Goal: Transaction & Acquisition: Book appointment/travel/reservation

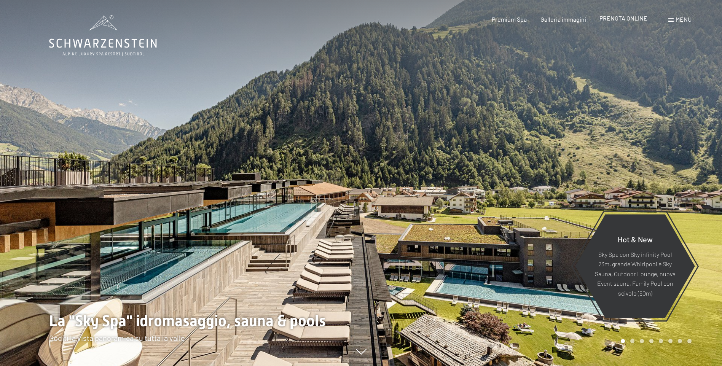
click at [629, 22] on div "PRENOTA ONLINE" at bounding box center [623, 18] width 48 height 8
click at [620, 15] on span "PRENOTA ONLINE" at bounding box center [623, 17] width 48 height 7
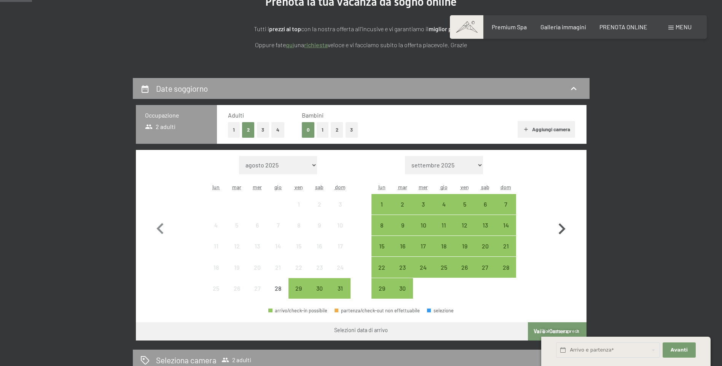
scroll to position [114, 0]
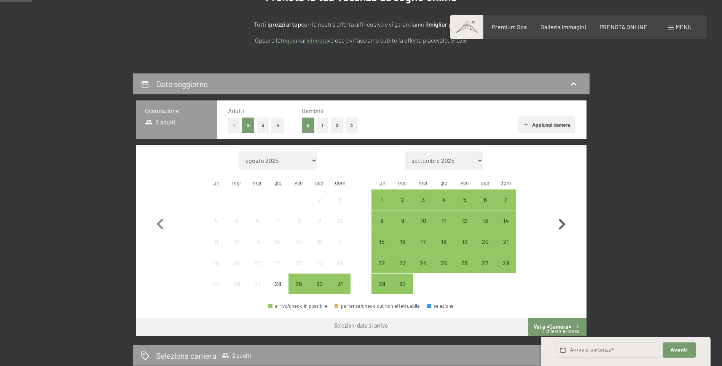
click at [562, 230] on icon "button" at bounding box center [561, 224] width 22 height 22
select select "[DATE]"
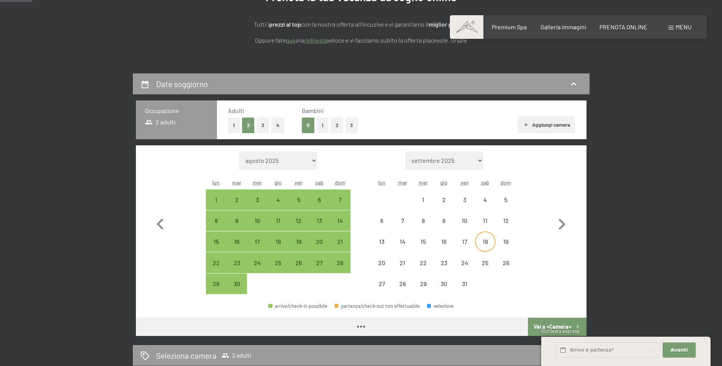
select select "[DATE]"
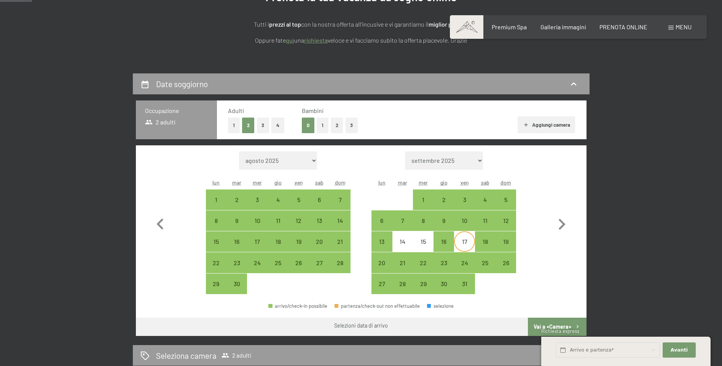
click at [469, 242] on div "17" at bounding box center [464, 247] width 19 height 19
select select "[DATE]"
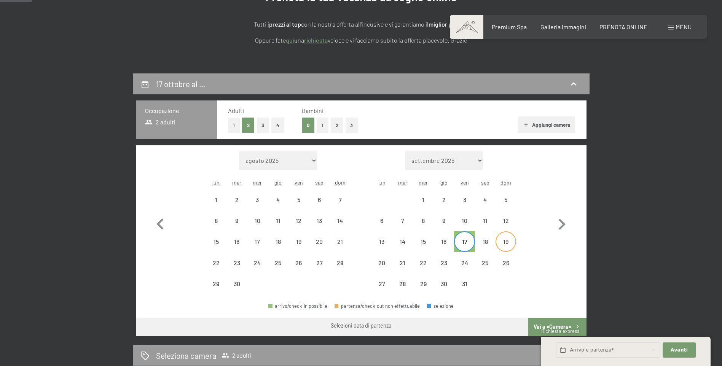
click at [502, 240] on div "19" at bounding box center [505, 247] width 19 height 19
select select "[DATE]"
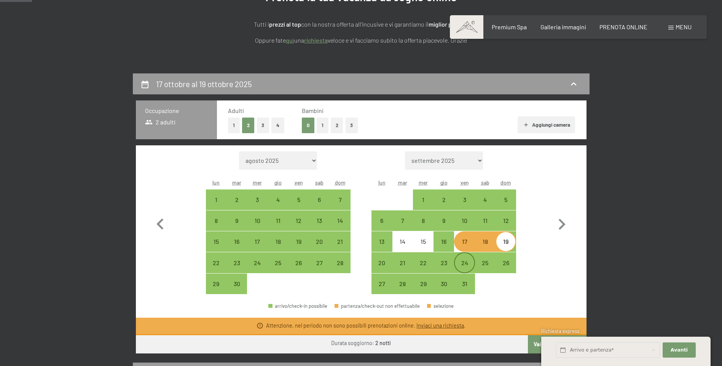
click at [469, 262] on div "24" at bounding box center [464, 269] width 19 height 19
select select "[DATE]"
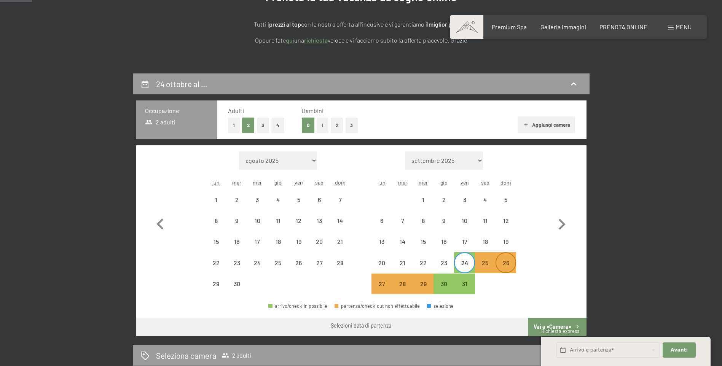
click at [512, 262] on div "26" at bounding box center [505, 269] width 19 height 19
select select "[DATE]"
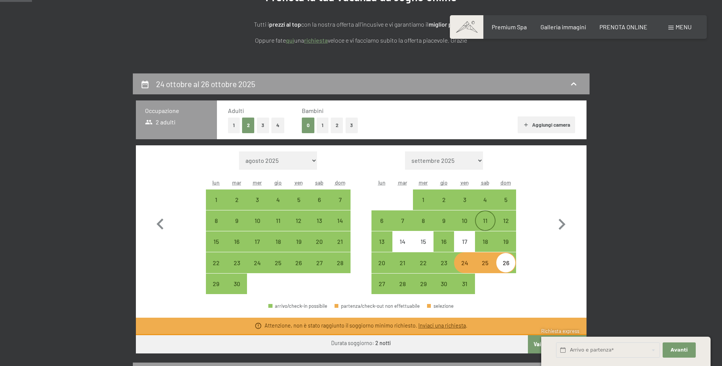
drag, startPoint x: 464, startPoint y: 220, endPoint x: 477, endPoint y: 220, distance: 12.6
click at [464, 220] on div "10" at bounding box center [464, 227] width 19 height 19
select select "[DATE]"
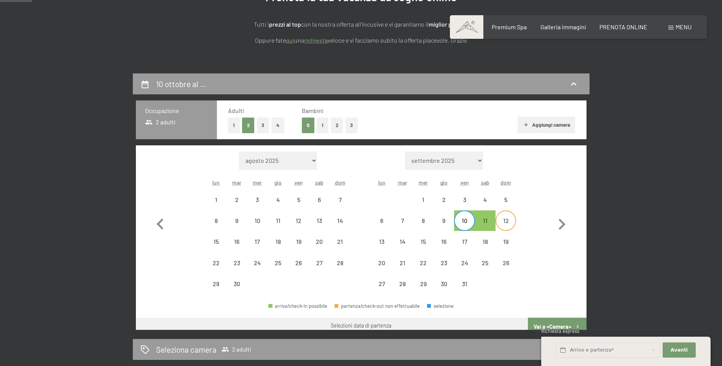
click at [506, 219] on div "12" at bounding box center [505, 227] width 19 height 19
select select "[DATE]"
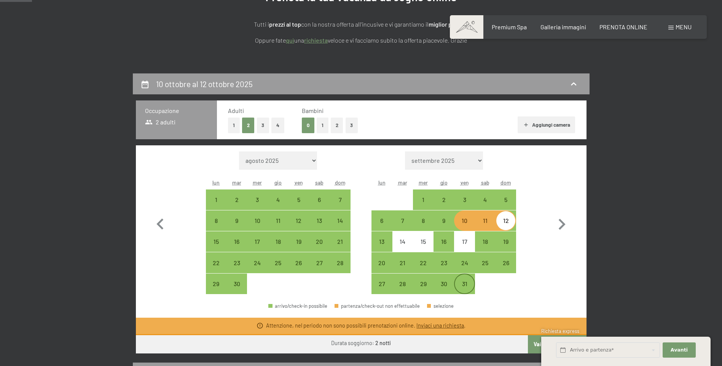
click at [465, 284] on div "31" at bounding box center [464, 290] width 19 height 19
select select "[DATE]"
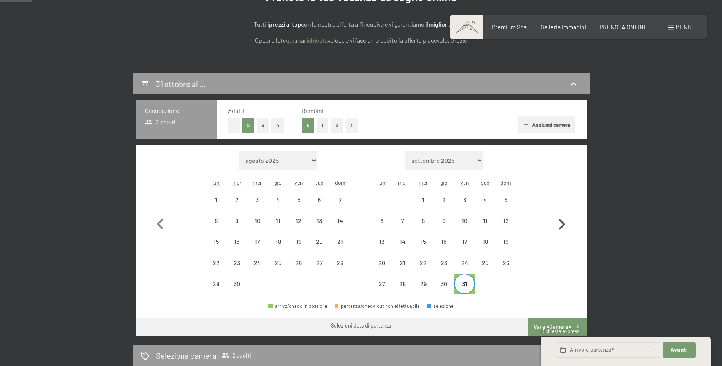
click at [564, 220] on icon "button" at bounding box center [561, 224] width 22 height 22
select select "[DATE]"
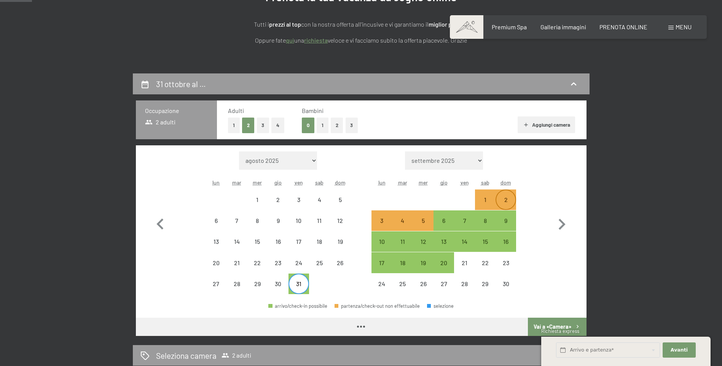
click at [505, 199] on div "2" at bounding box center [505, 206] width 19 height 19
select select "[DATE]"
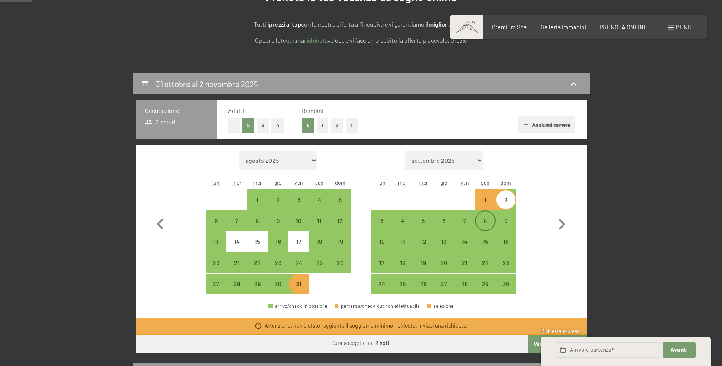
drag, startPoint x: 462, startPoint y: 223, endPoint x: 478, endPoint y: 220, distance: 16.7
click at [462, 221] on div "7" at bounding box center [464, 227] width 19 height 19
select select "[DATE]"
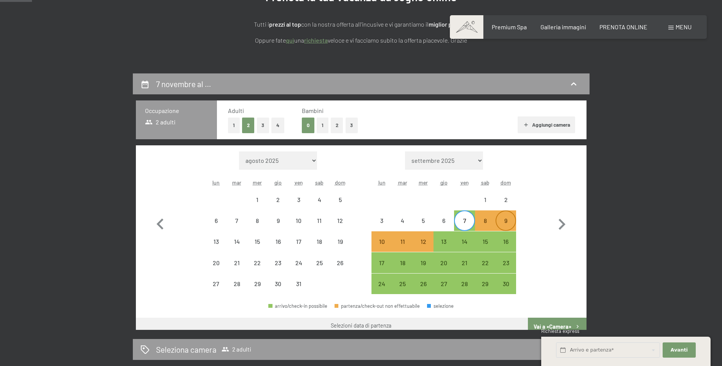
click at [505, 223] on div "9" at bounding box center [505, 227] width 19 height 19
select select "[DATE]"
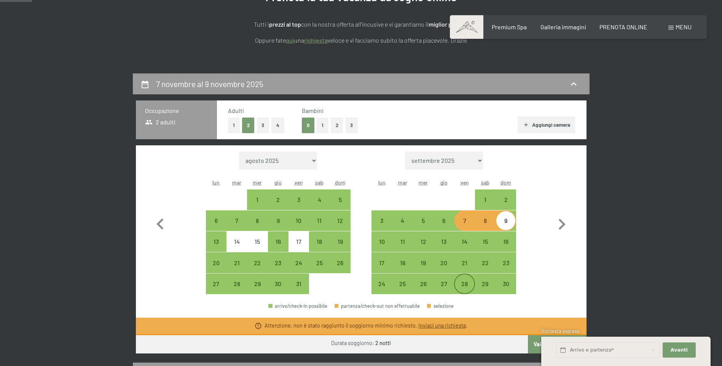
click at [457, 280] on div "28" at bounding box center [464, 283] width 19 height 19
select select "[DATE]"
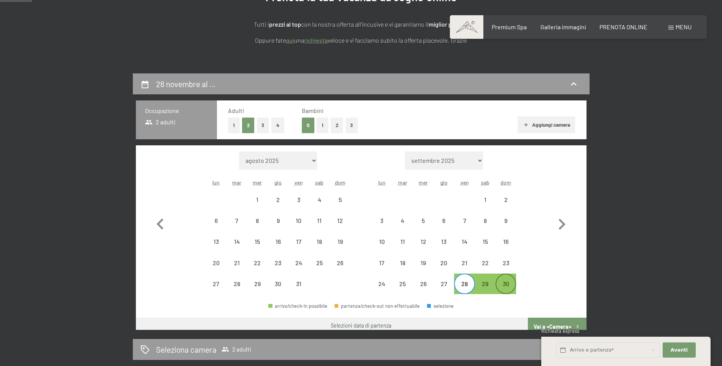
click at [505, 286] on div "30" at bounding box center [505, 290] width 19 height 19
select select "[DATE]"
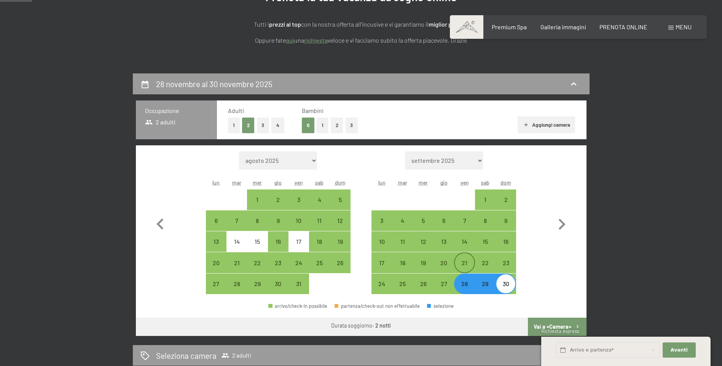
click at [459, 265] on div "21" at bounding box center [464, 269] width 19 height 19
select select "[DATE]"
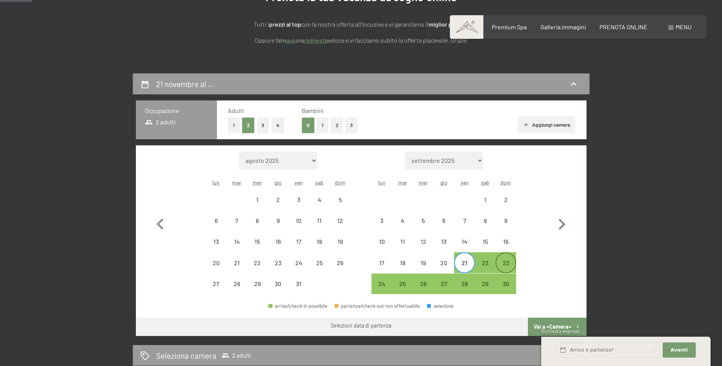
click at [505, 265] on div "23" at bounding box center [505, 269] width 19 height 19
select select "[DATE]"
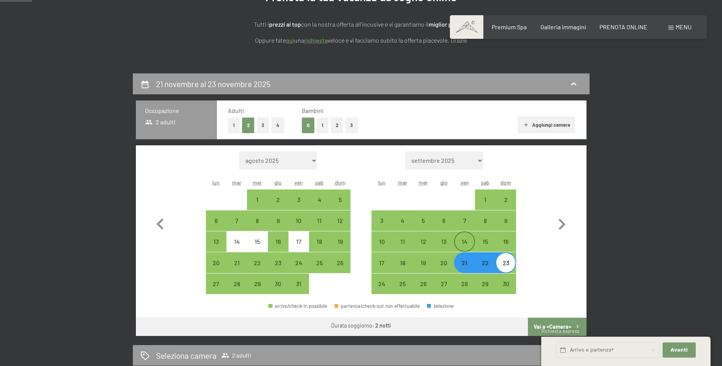
click at [466, 245] on div "14" at bounding box center [464, 247] width 19 height 19
select select "[DATE]"
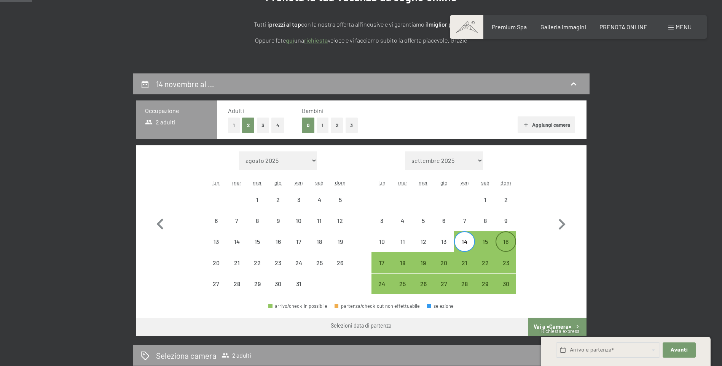
click at [505, 243] on div "16" at bounding box center [505, 247] width 19 height 19
select select "[DATE]"
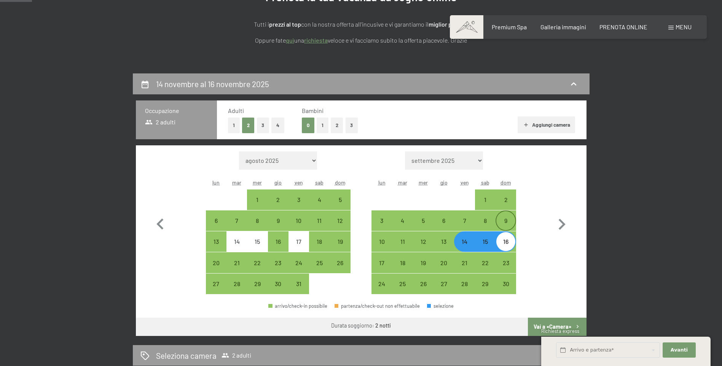
drag, startPoint x: 469, startPoint y: 226, endPoint x: 505, endPoint y: 227, distance: 36.5
click at [469, 227] on div "7" at bounding box center [464, 227] width 19 height 19
select select "[DATE]"
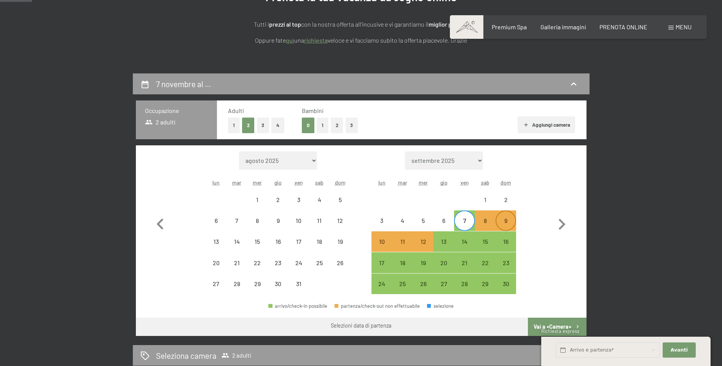
click at [514, 224] on div "9" at bounding box center [505, 227] width 19 height 19
select select "[DATE]"
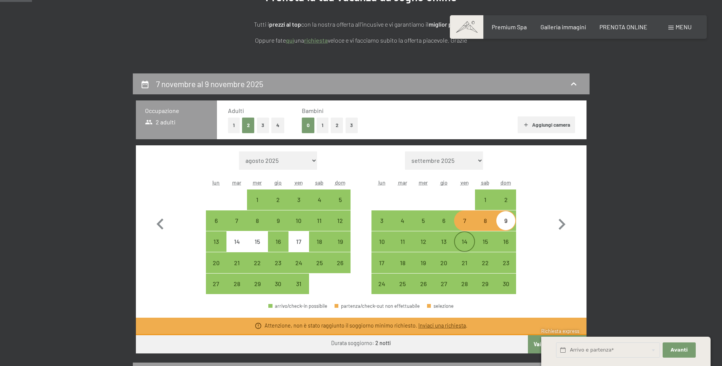
click at [470, 246] on div "14" at bounding box center [464, 247] width 19 height 19
select select "[DATE]"
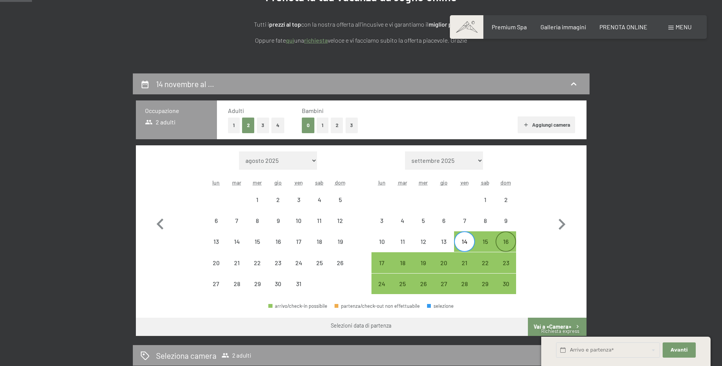
click at [503, 240] on div "16" at bounding box center [505, 247] width 19 height 19
select select "[DATE]"
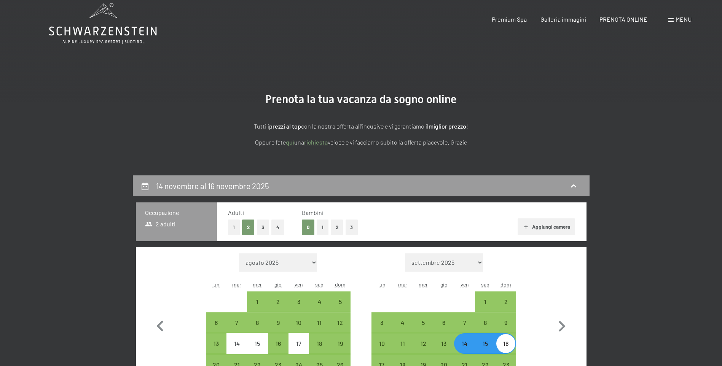
scroll to position [0, 0]
